Goal: Information Seeking & Learning: Check status

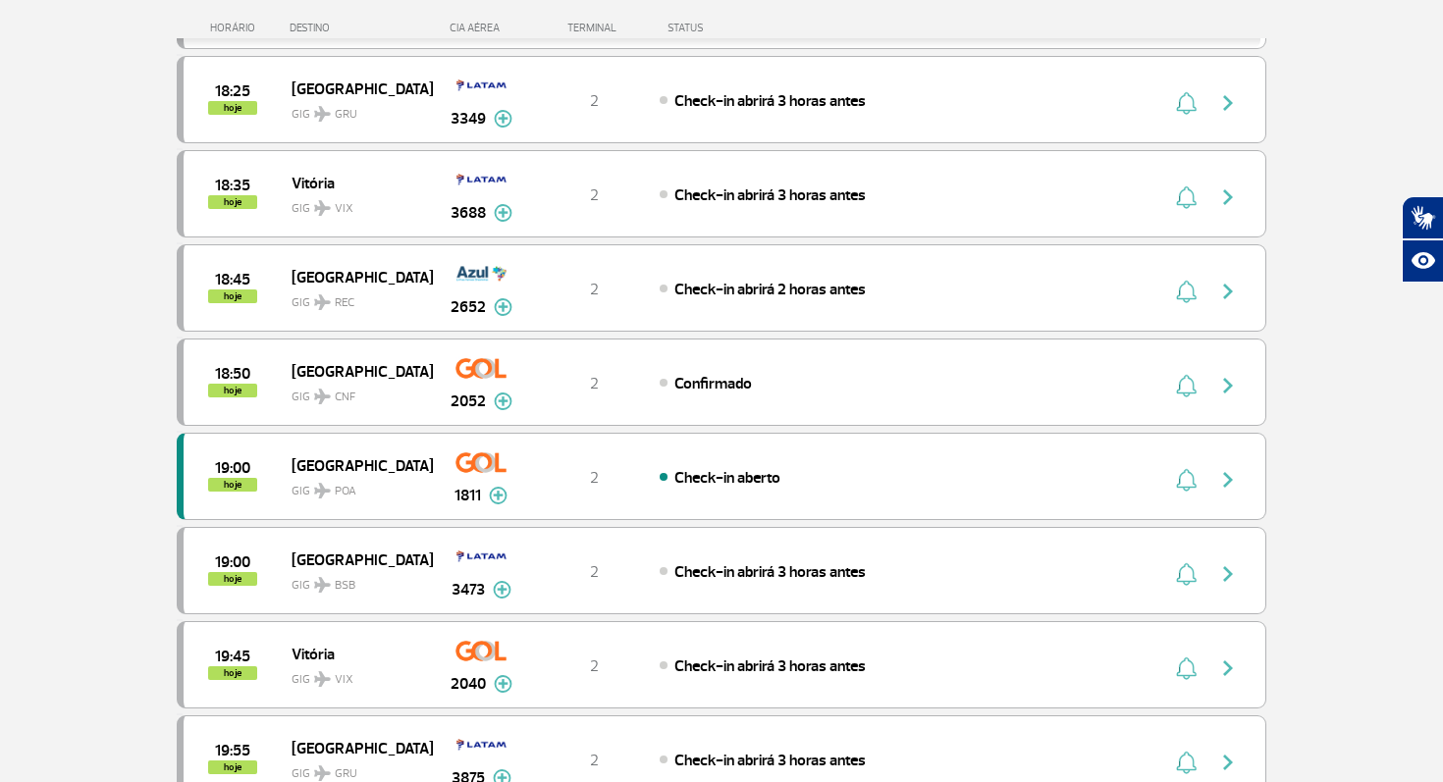
scroll to position [1133, 0]
click at [806, 390] on div "Confirmado" at bounding box center [876, 382] width 433 height 22
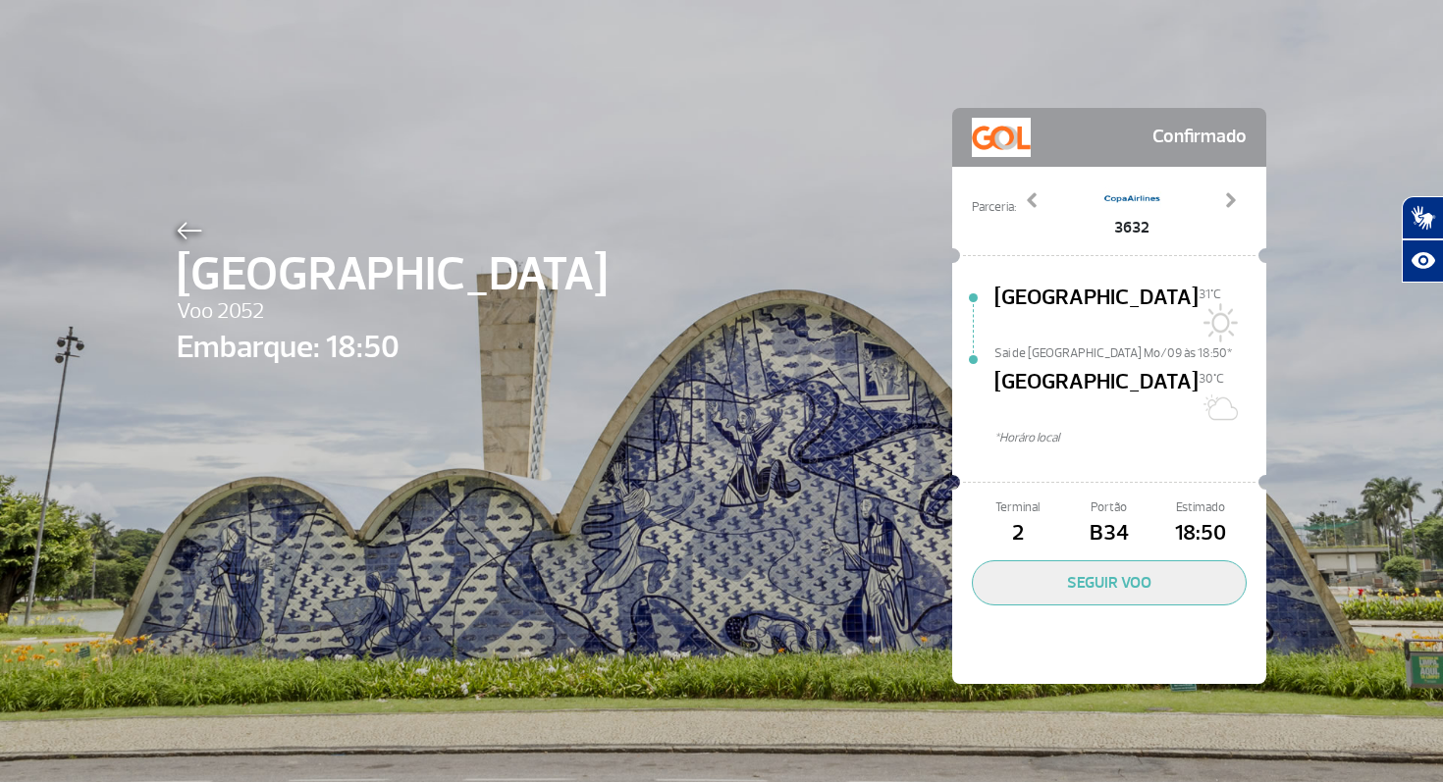
click at [1105, 517] on span "B34" at bounding box center [1108, 533] width 91 height 33
click at [1103, 517] on span "B34" at bounding box center [1108, 533] width 91 height 33
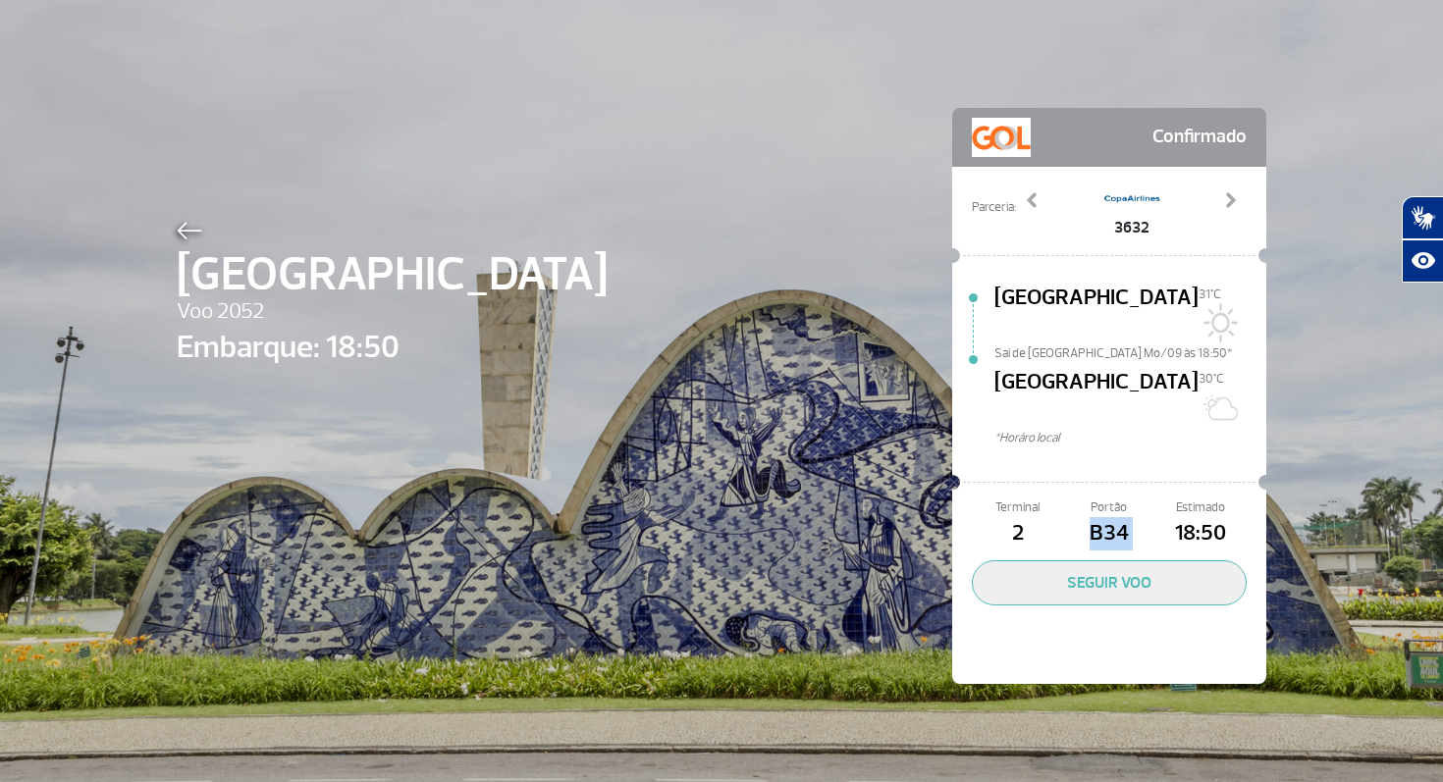
click at [1103, 517] on span "B34" at bounding box center [1108, 533] width 91 height 33
click at [1170, 465] on div at bounding box center [1109, 482] width 299 height 34
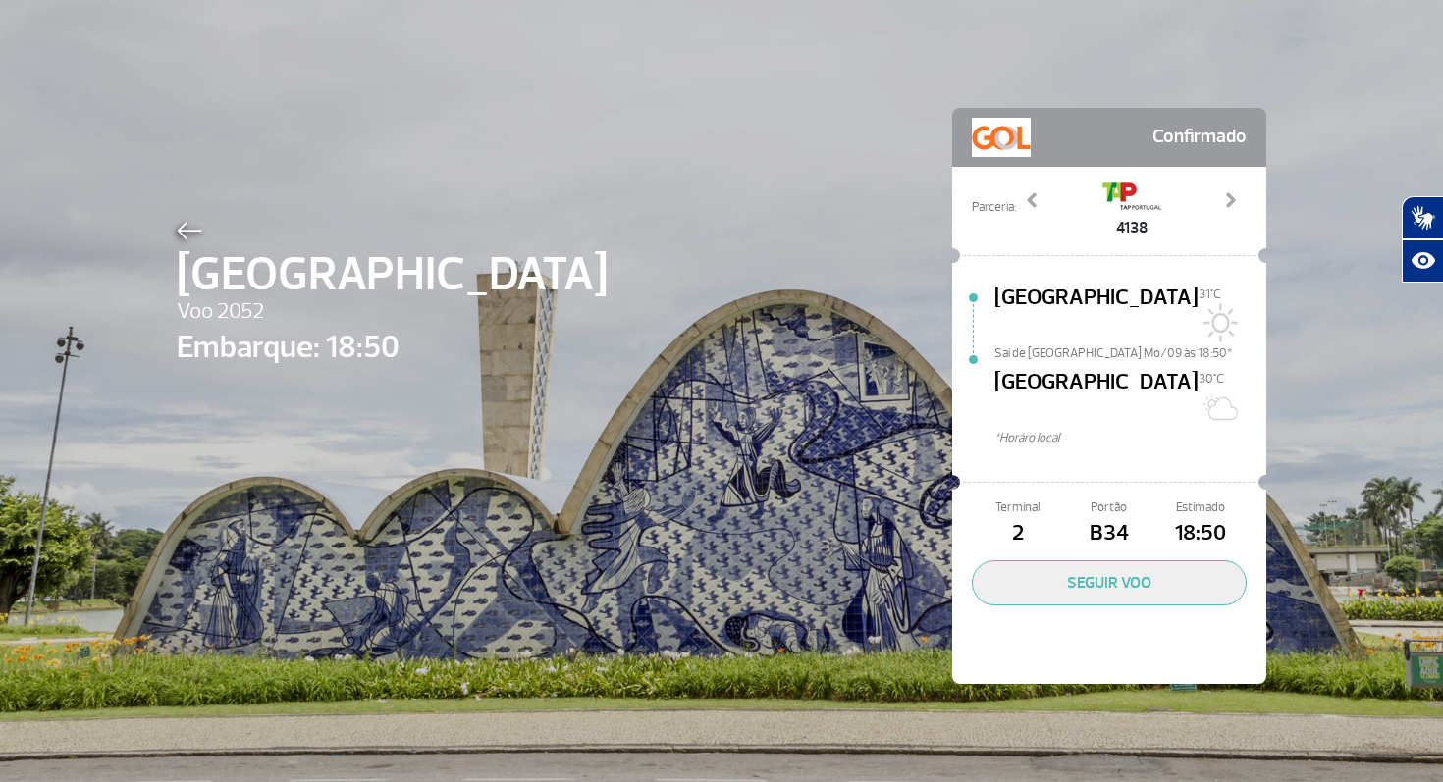
click at [383, 356] on span "Embarque: 18:50" at bounding box center [392, 347] width 431 height 47
